Goal: Share content: Share content

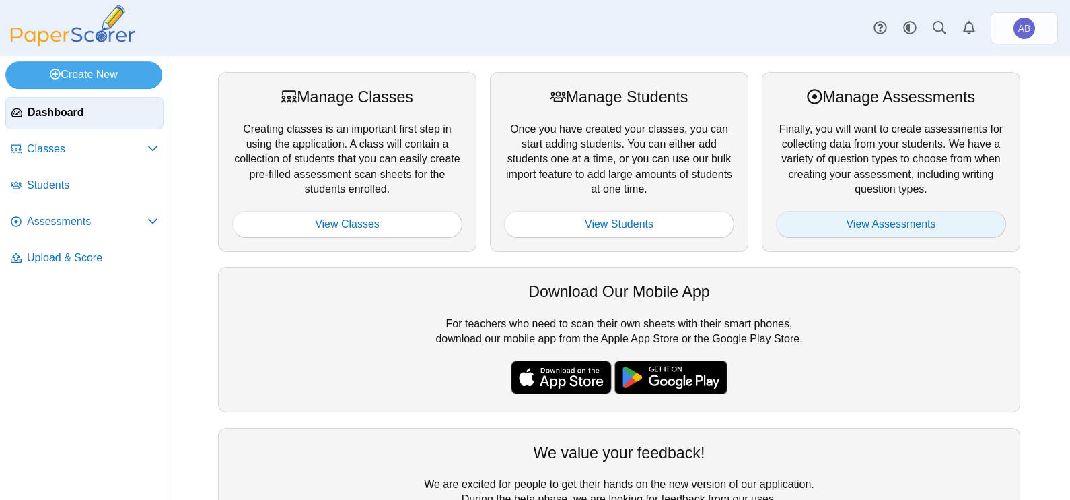
click at [872, 226] on link "View Assessments" at bounding box center [891, 224] width 230 height 27
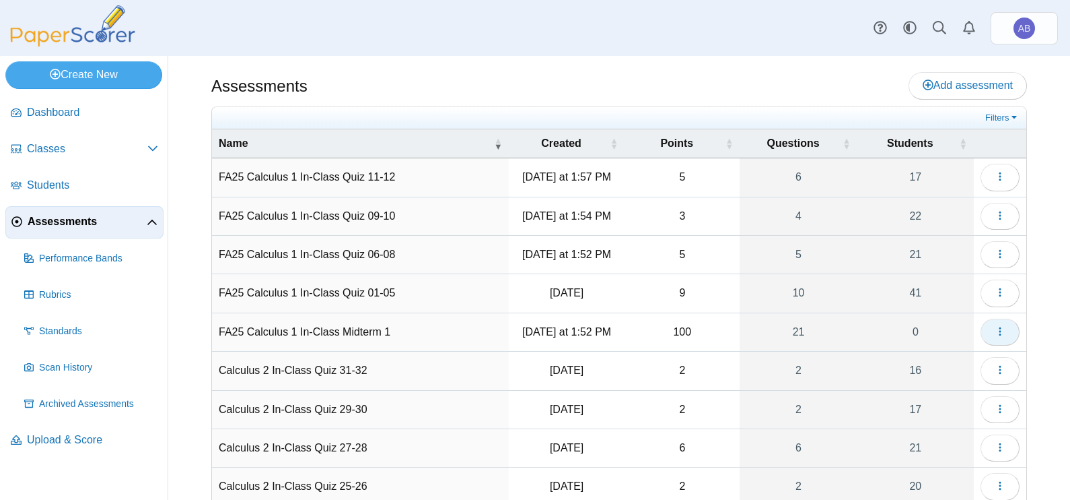
click at [995, 331] on icon "button" at bounding box center [1000, 331] width 11 height 11
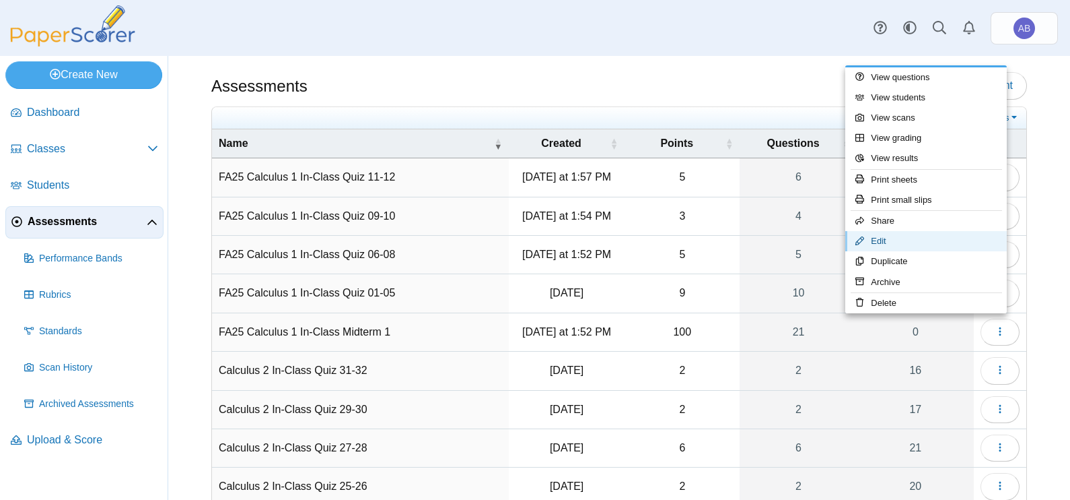
click at [889, 237] on link "Edit" at bounding box center [927, 241] width 162 height 20
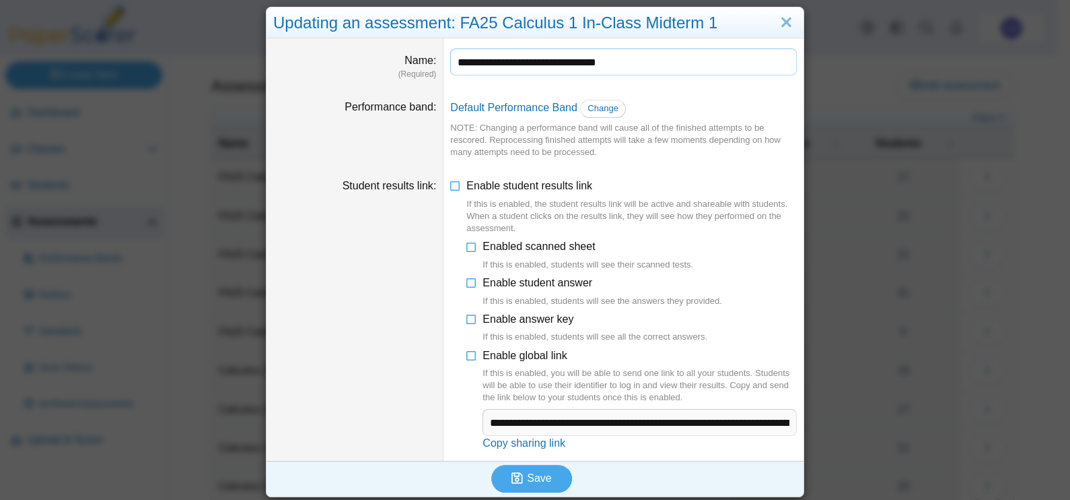
scroll to position [18, 0]
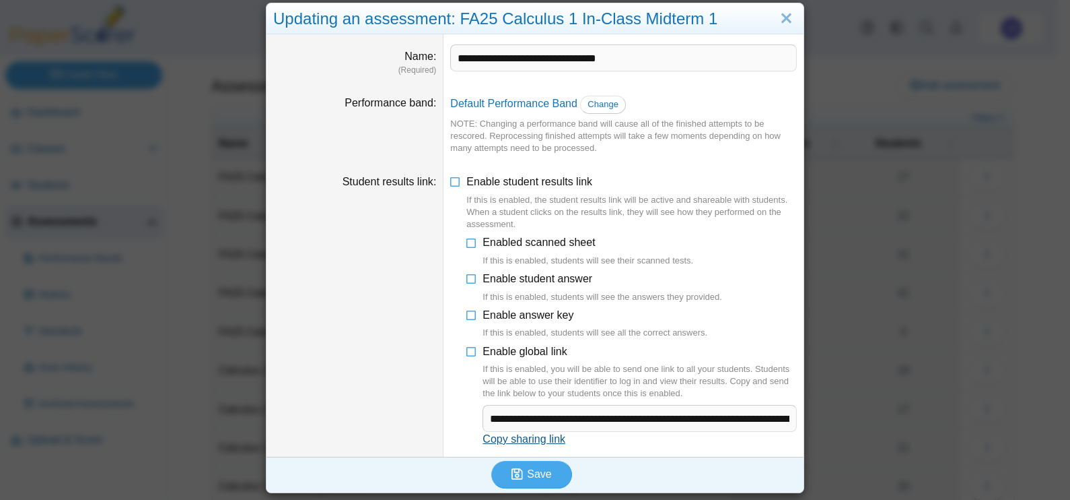
click at [519, 441] on link "Copy sharing link" at bounding box center [524, 438] width 83 height 11
type textarea "**********"
click at [529, 438] on link "Copy sharing link" at bounding box center [524, 438] width 83 height 11
